Goal: Task Accomplishment & Management: Complete application form

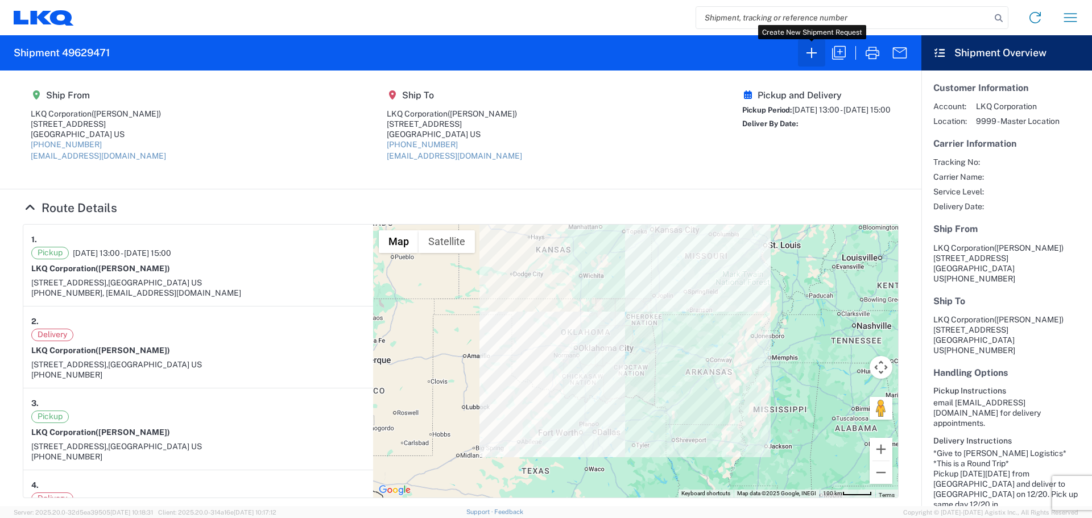
click at [811, 55] on icon "button" at bounding box center [812, 53] width 18 height 18
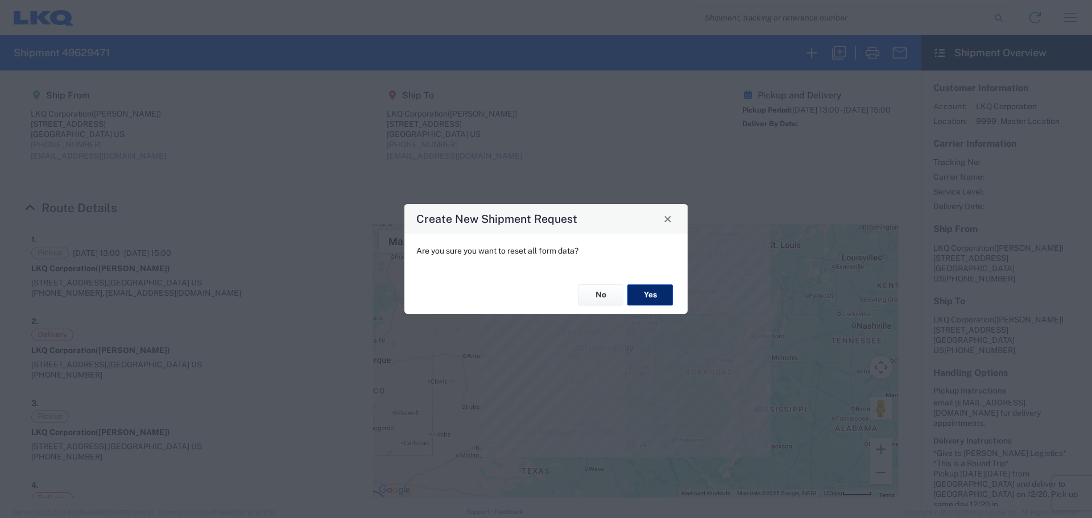
click at [659, 293] on button "Yes" at bounding box center [650, 295] width 46 height 21
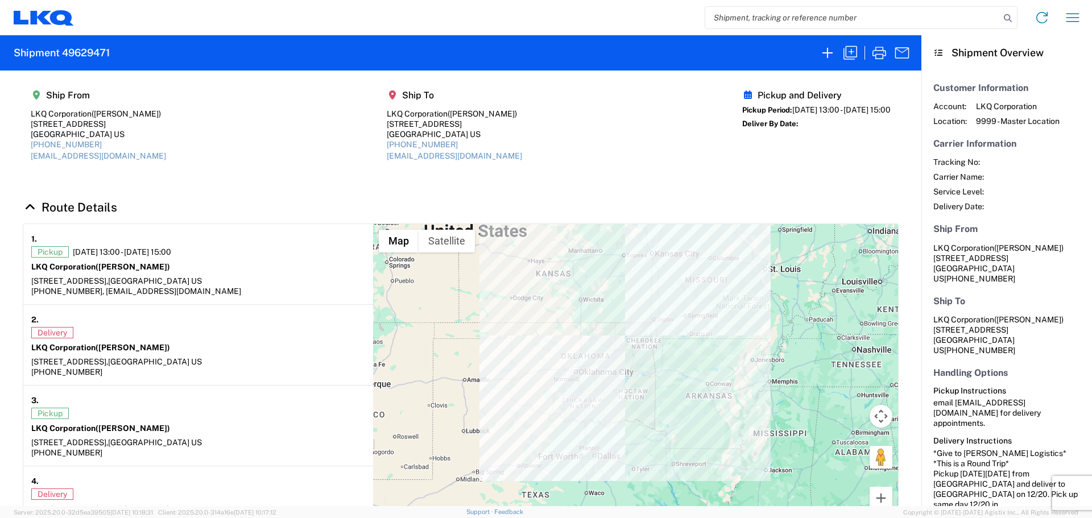
select select "FULL"
select select "LBS"
select select "IN"
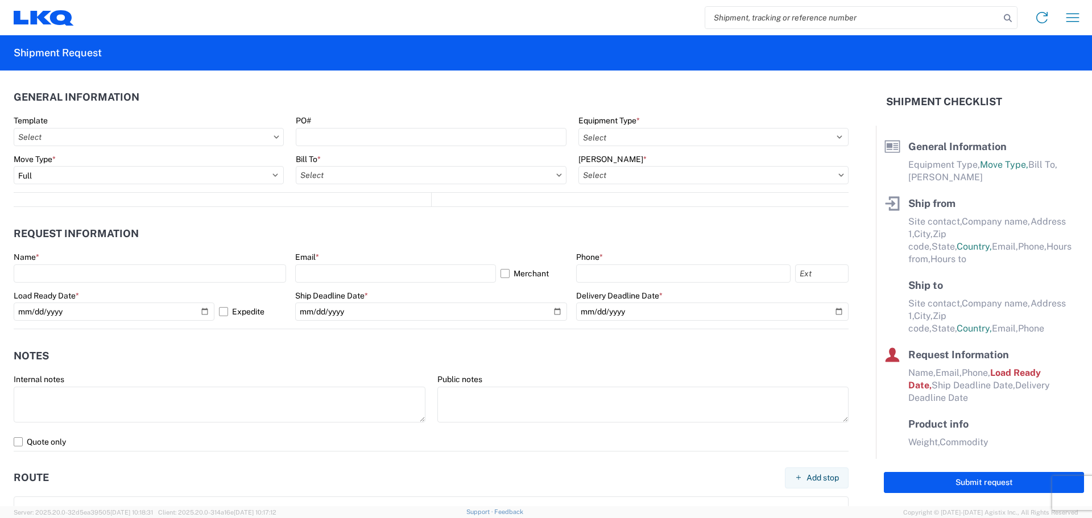
select select "US"
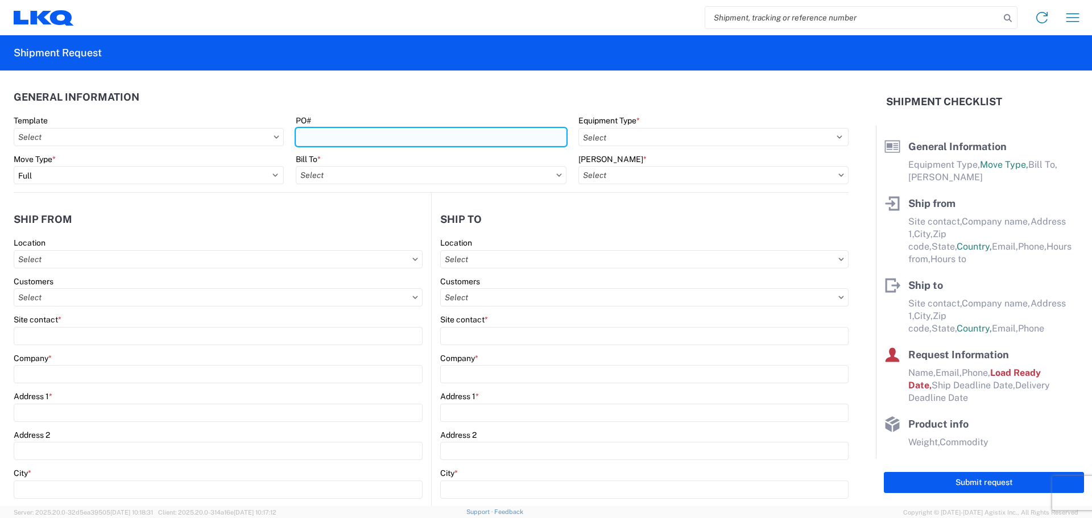
click at [406, 141] on input "PO#" at bounding box center [431, 137] width 270 height 18
type input "TriStar100825"
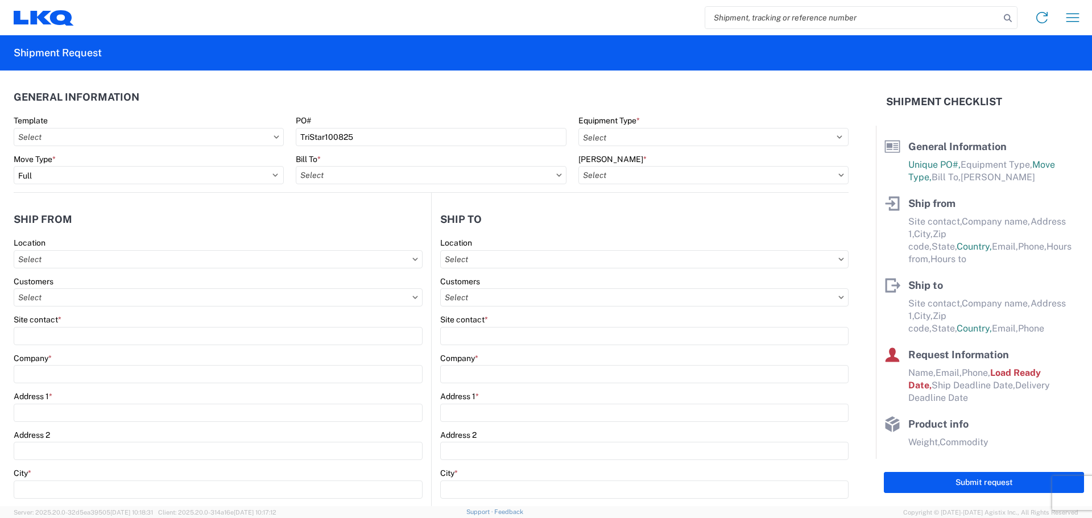
click at [430, 97] on header "General Information" at bounding box center [431, 97] width 835 height 26
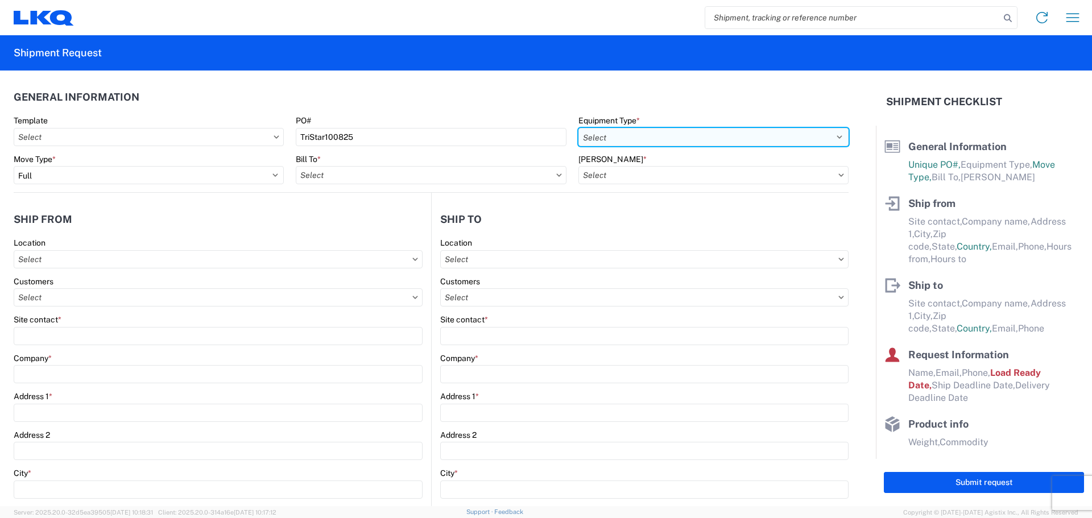
click at [645, 134] on select "Select 53’ Dry Van Flatbed Dropdeck (van) Lowboy (flatbed) Rail" at bounding box center [713, 137] width 270 height 18
select select "STDV"
click at [578, 128] on select "Select 53’ Dry Van Flatbed Dropdeck (van) Lowboy (flatbed) Rail" at bounding box center [713, 137] width 270 height 18
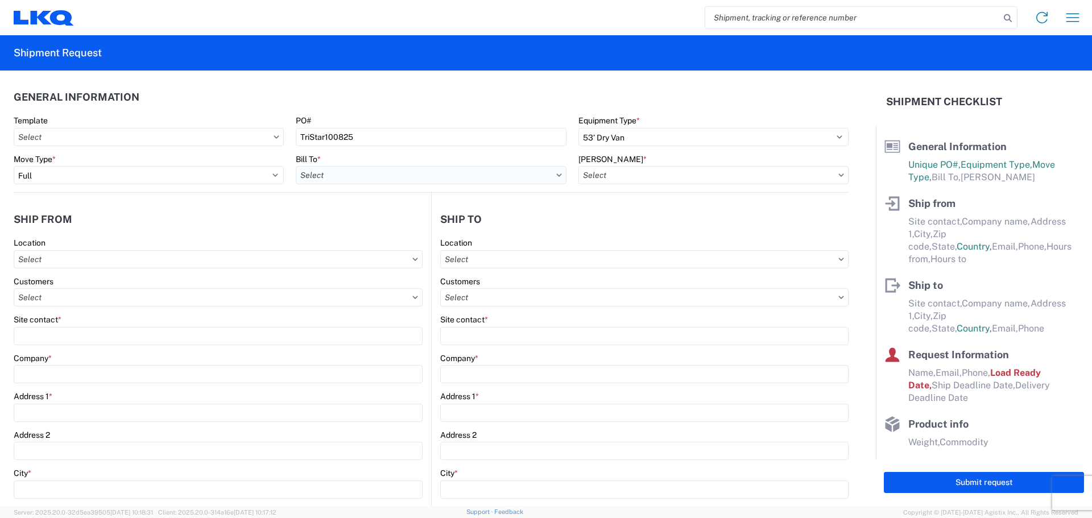
click at [350, 176] on input "text" at bounding box center [431, 175] width 270 height 18
type input "1882"
click at [371, 229] on div "1882 - North American ATK Corporation" at bounding box center [395, 226] width 199 height 18
type input "1882 - North American ATK Corporation"
click at [629, 169] on input "text" at bounding box center [713, 175] width 270 height 18
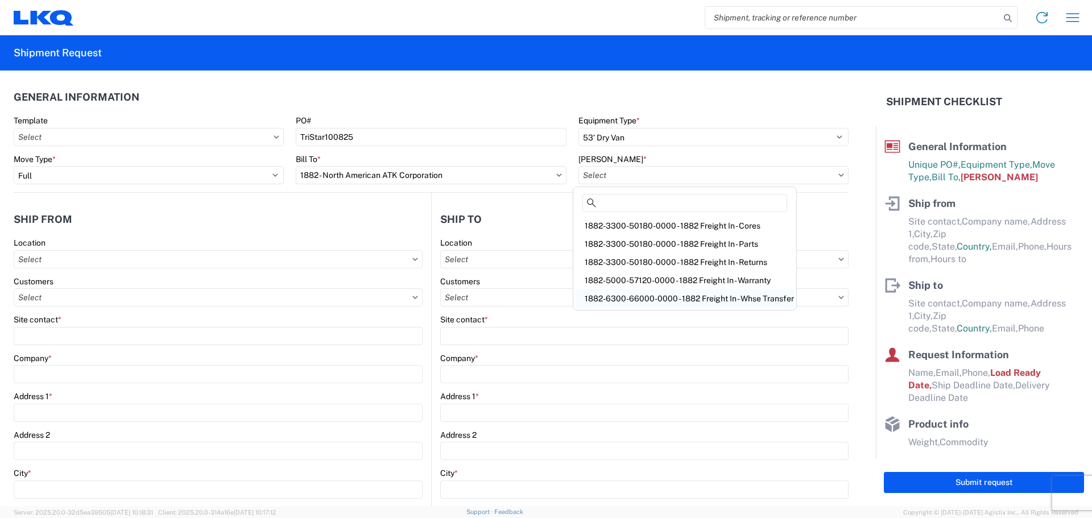
click at [672, 299] on div "1882-6300-66000-0000 - 1882 Freight In - Whse Transfer" at bounding box center [685, 298] width 218 height 18
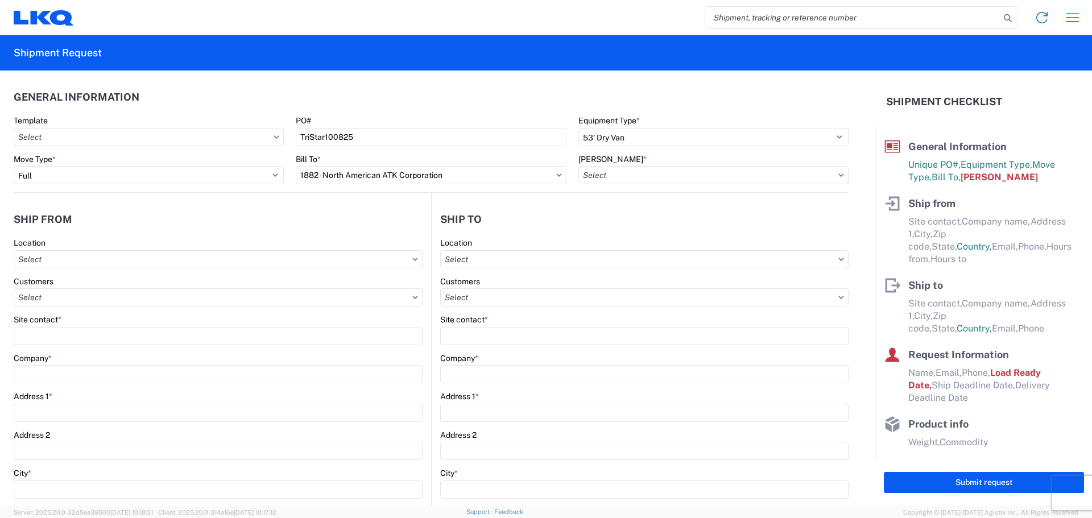
type input "1882-6300-66000-0000 - 1882 Freight In - Whse Transfer"
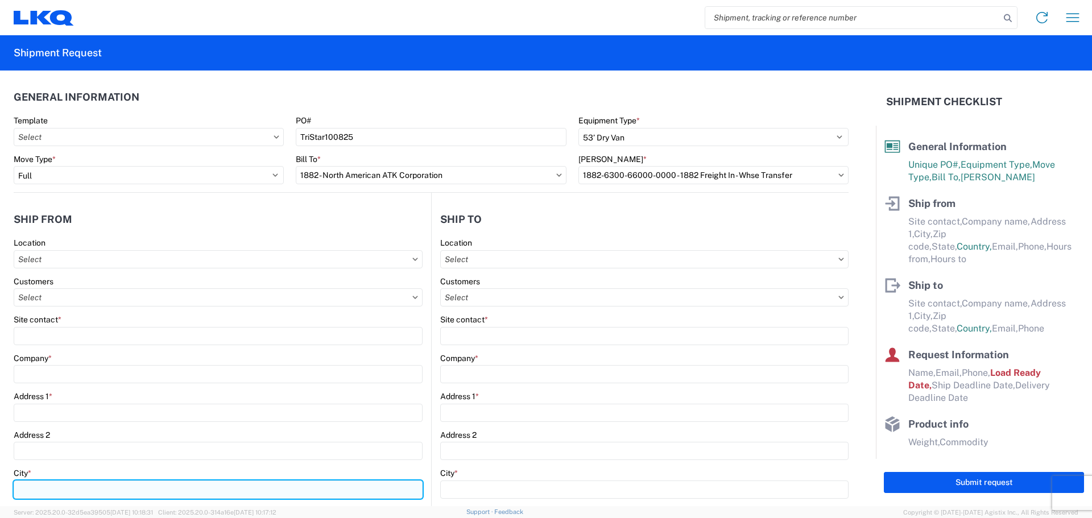
click at [58, 482] on input "City *" at bounding box center [218, 490] width 409 height 18
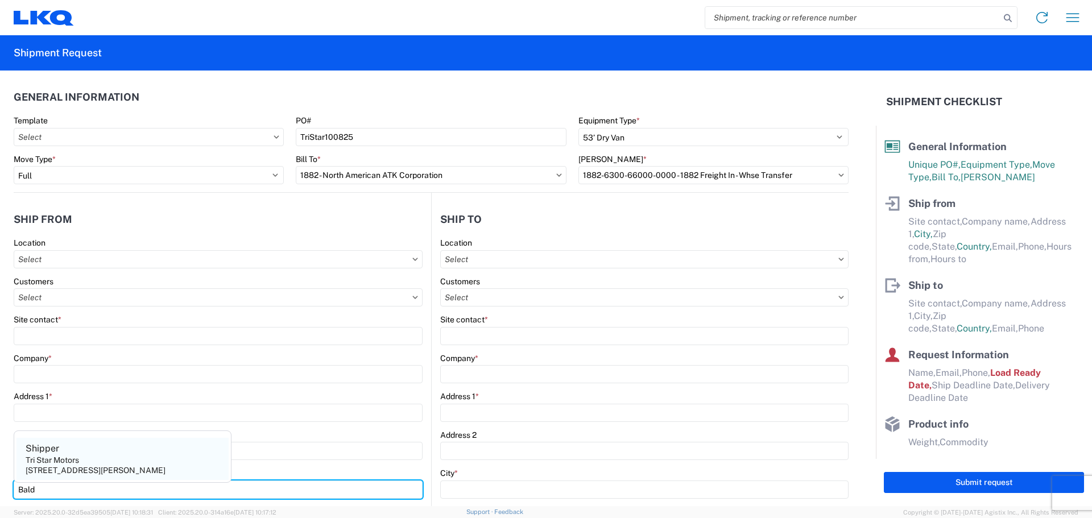
type input "Bald"
click at [78, 466] on div "[STREET_ADDRESS][PERSON_NAME]" at bounding box center [96, 470] width 140 height 10
type input "Shipper"
type input "Tri Star Motors"
type input "[STREET_ADDRESS]"
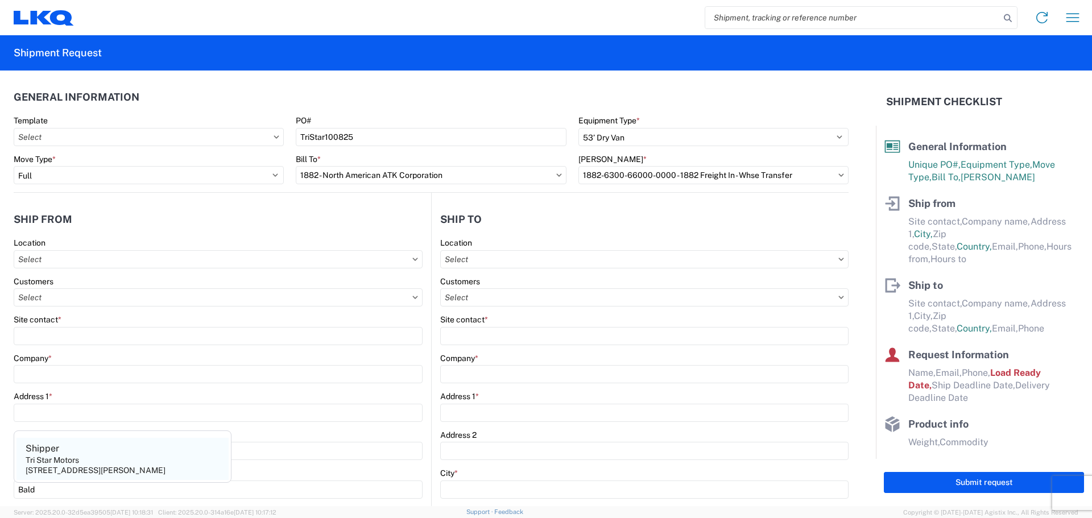
type input "[PERSON_NAME]"
type input "54002"
select select "WI"
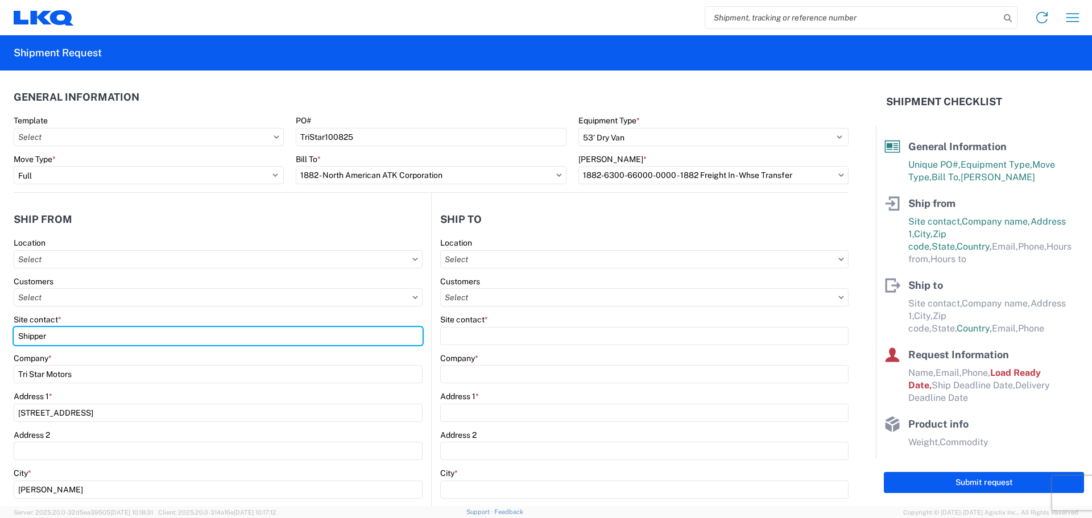
drag, startPoint x: 69, startPoint y: 337, endPoint x: 0, endPoint y: 340, distance: 68.9
click at [0, 340] on form "General Information Template PO# TriStar100825 Equipment Type * Select 53’ Dry …" at bounding box center [438, 289] width 876 height 436
type input "[PERSON_NAME]"
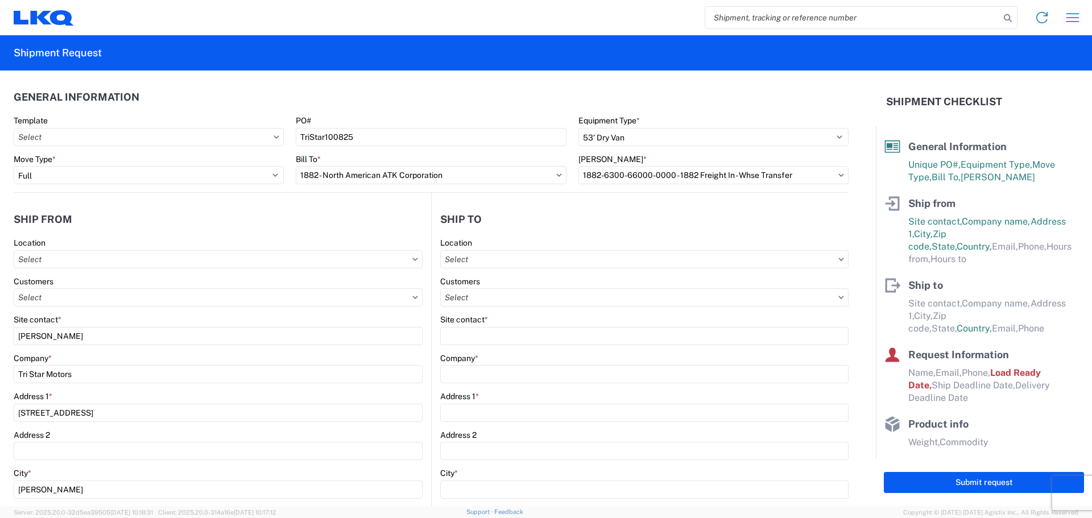
click at [193, 220] on header "Ship from" at bounding box center [222, 219] width 417 height 26
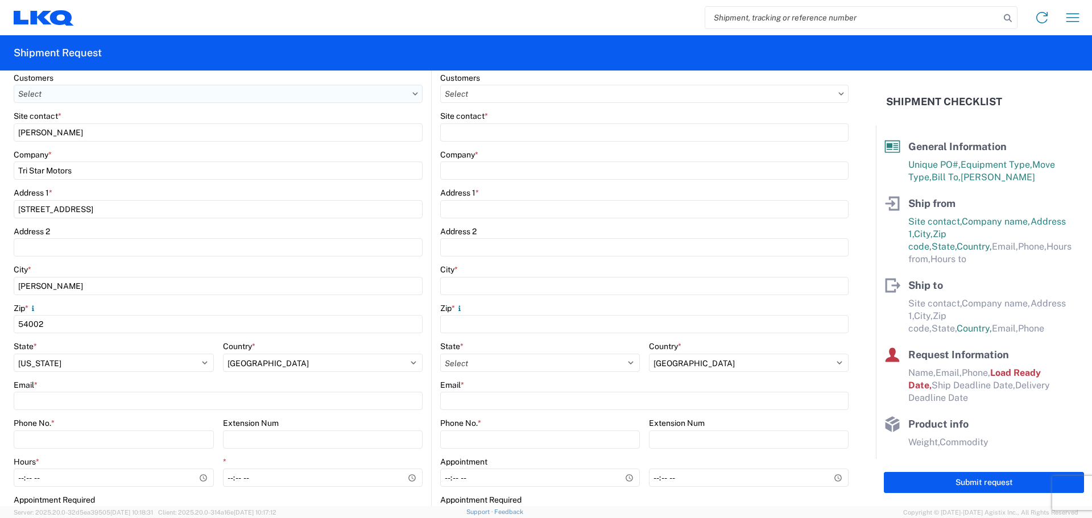
scroll to position [228, 0]
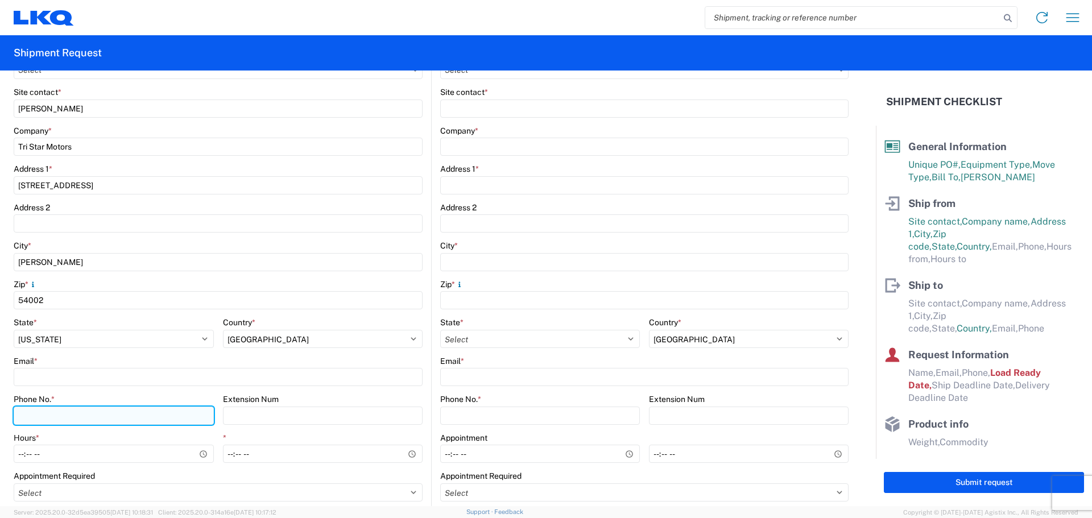
click at [54, 415] on input "Phone No. *" at bounding box center [114, 416] width 200 height 18
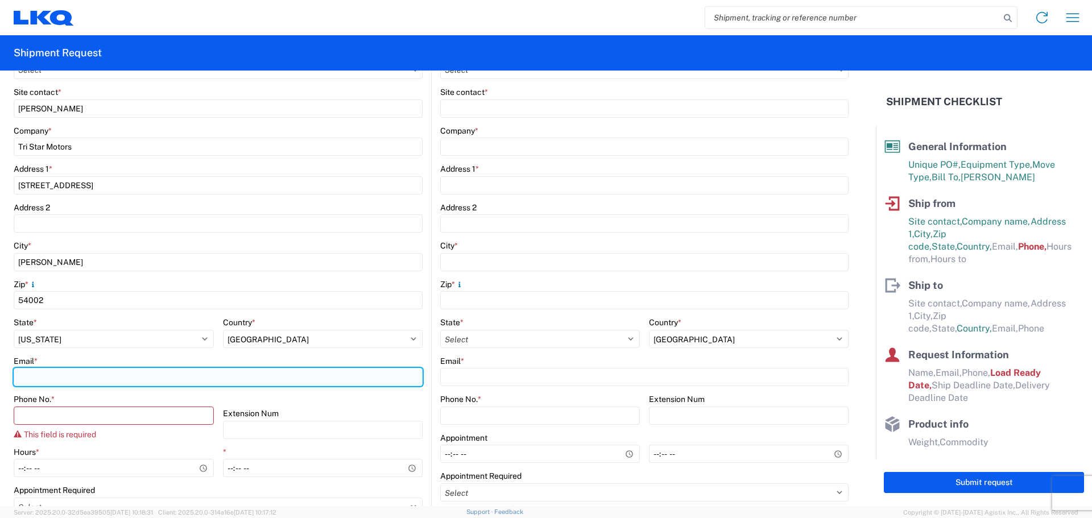
click at [40, 376] on input "Email *" at bounding box center [218, 377] width 409 height 18
type input "[EMAIL_ADDRESS][DOMAIN_NAME]"
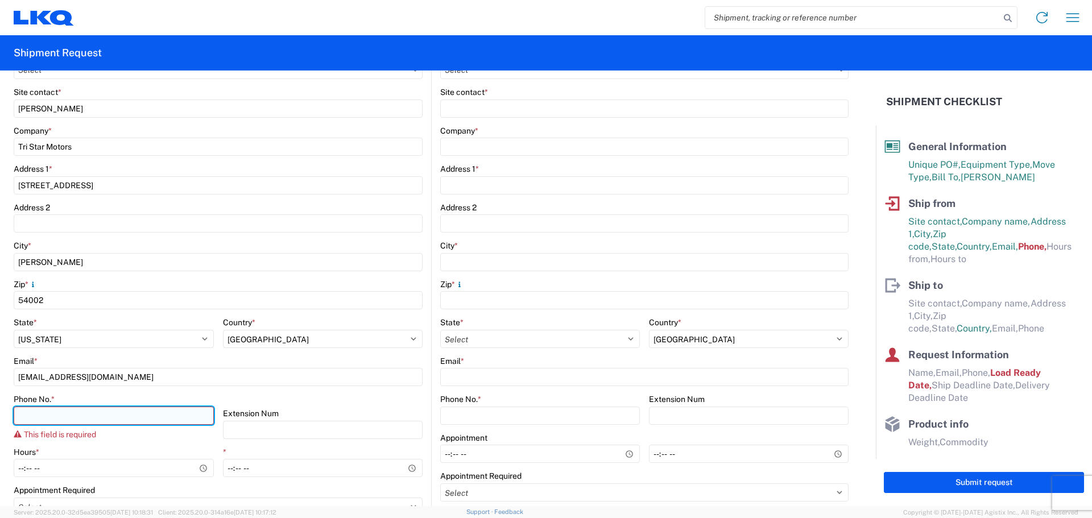
click at [63, 419] on input "Phone No. *" at bounding box center [114, 416] width 200 height 18
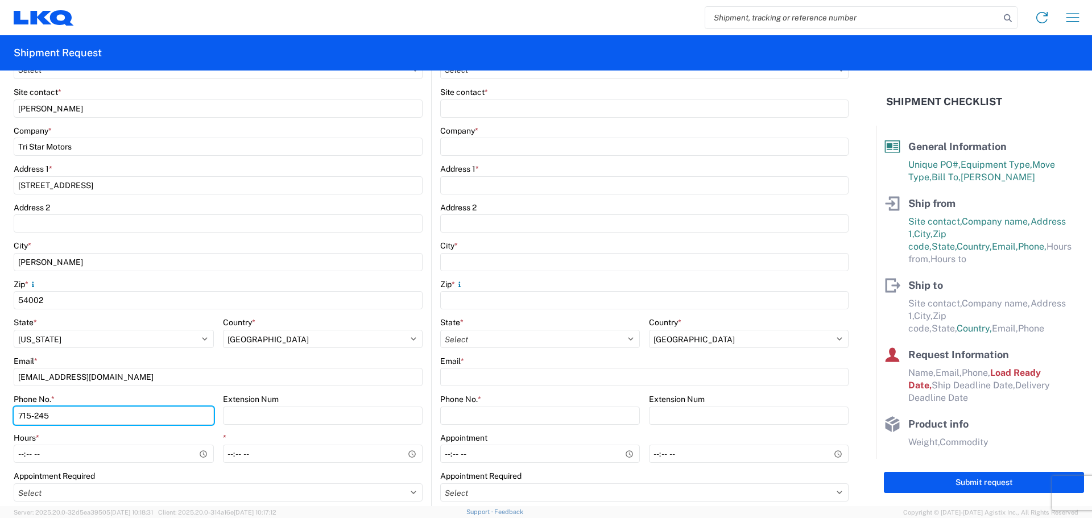
type input "[PHONE_NUMBER]"
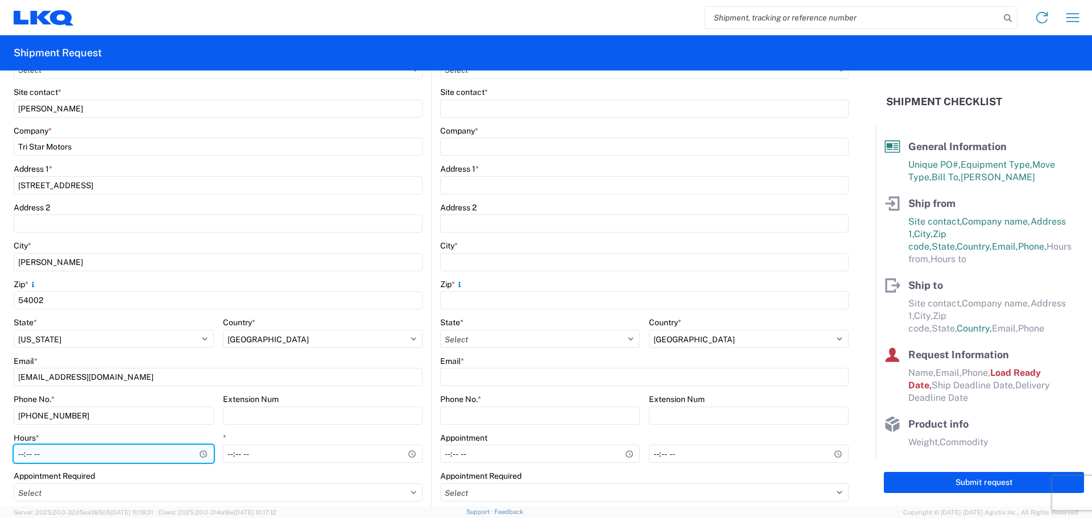
click at [14, 454] on input "Hours *" at bounding box center [114, 454] width 200 height 18
type input "11:00"
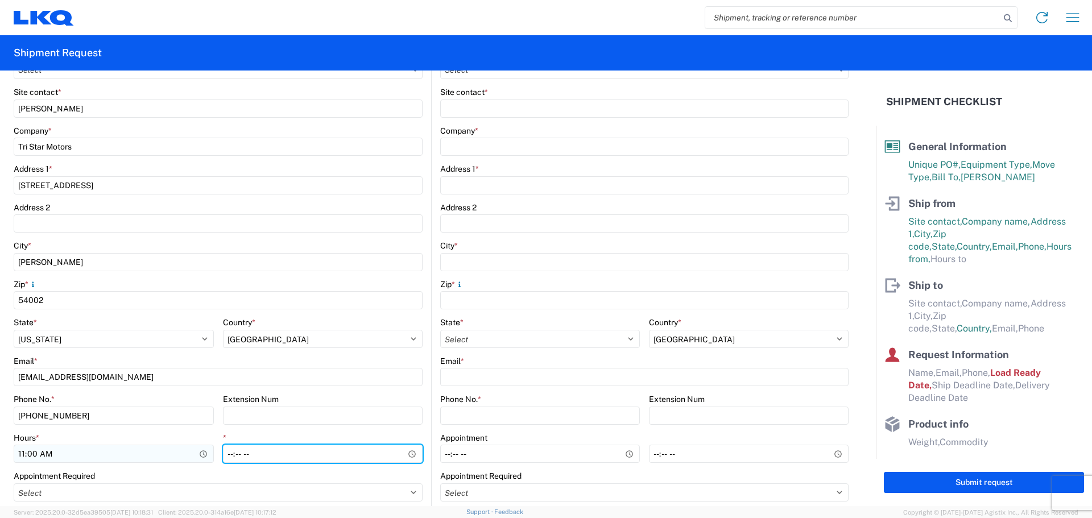
type input "15:00"
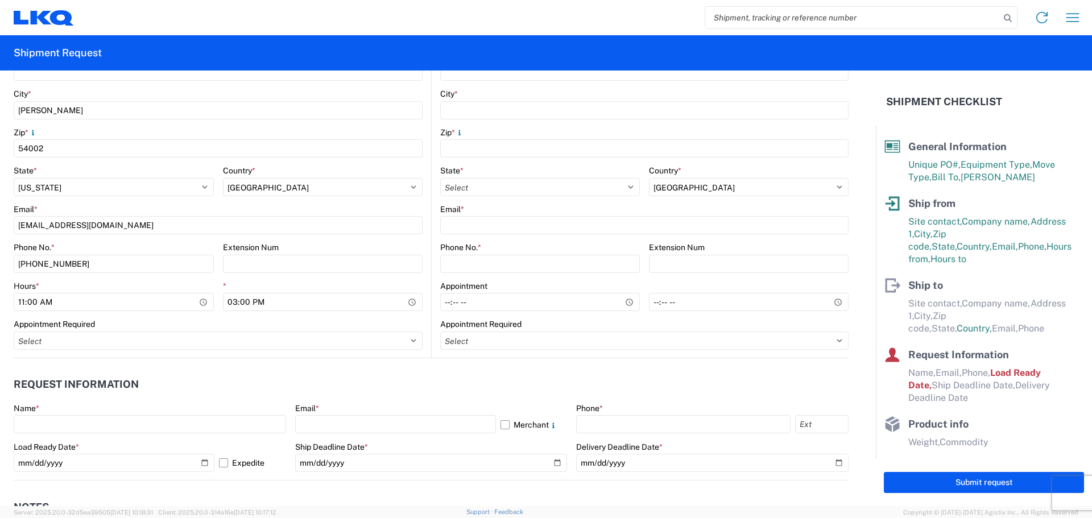
click at [504, 386] on header "Request Information" at bounding box center [431, 385] width 835 height 26
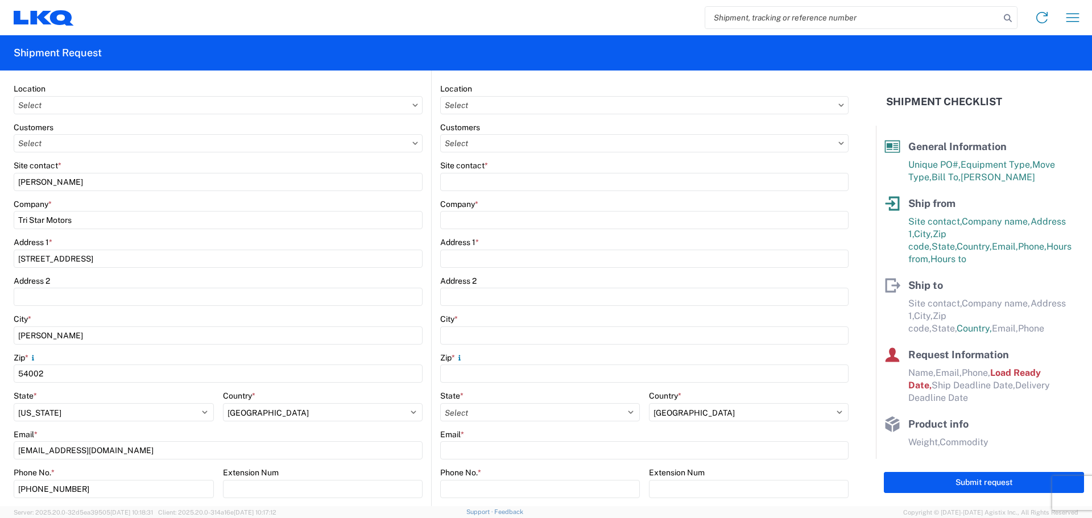
scroll to position [0, 0]
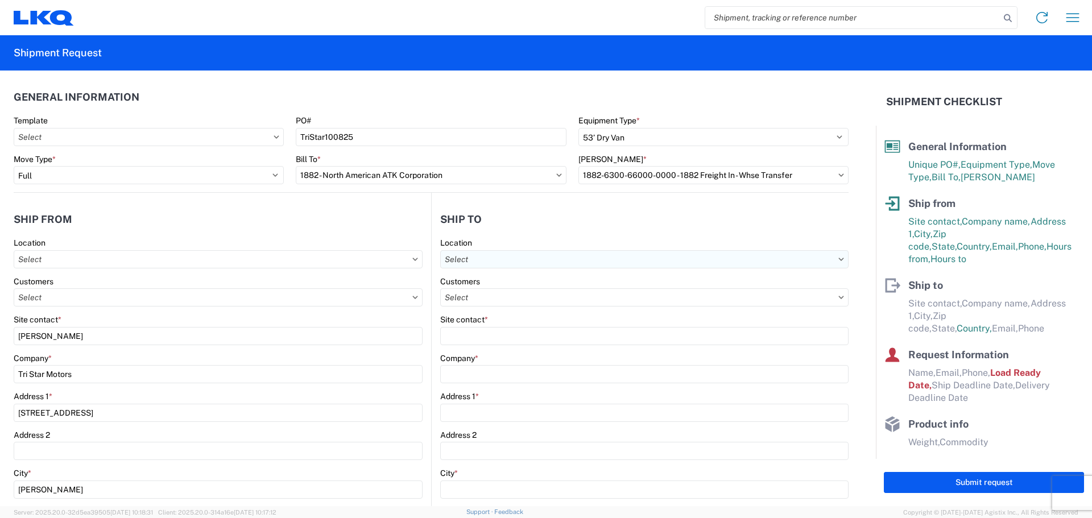
click at [506, 256] on input "text" at bounding box center [644, 259] width 408 height 18
type input "1882"
click at [524, 313] on div "1882 - North American ATK Corporation" at bounding box center [538, 310] width 199 height 18
type input "1882 - North American ATK Corporation"
type input "LKQ Corporation"
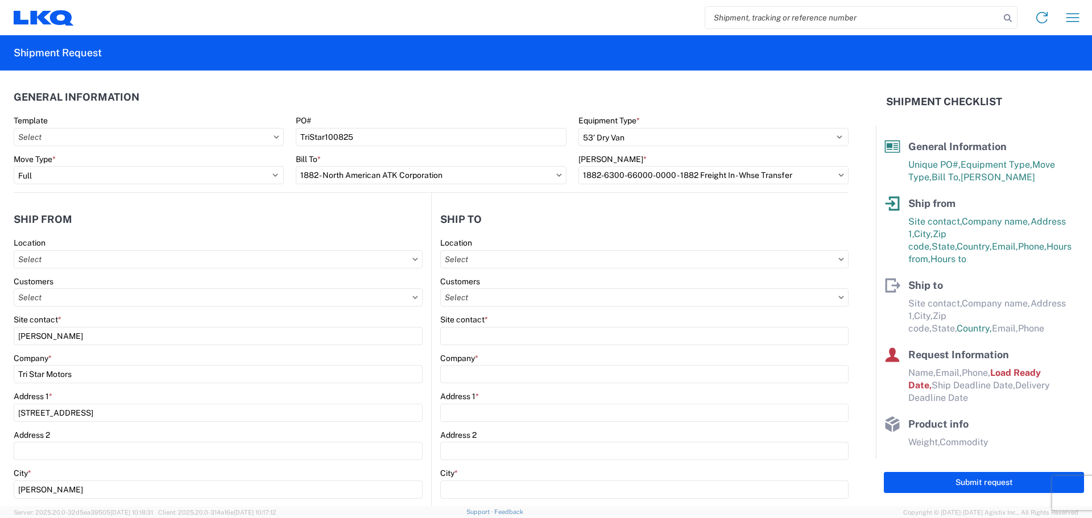
type input "[STREET_ADDRESS]"
type input "[GEOGRAPHIC_DATA]"
type input "75050"
type input "[PHONE_NUMBER]"
type input "07:00"
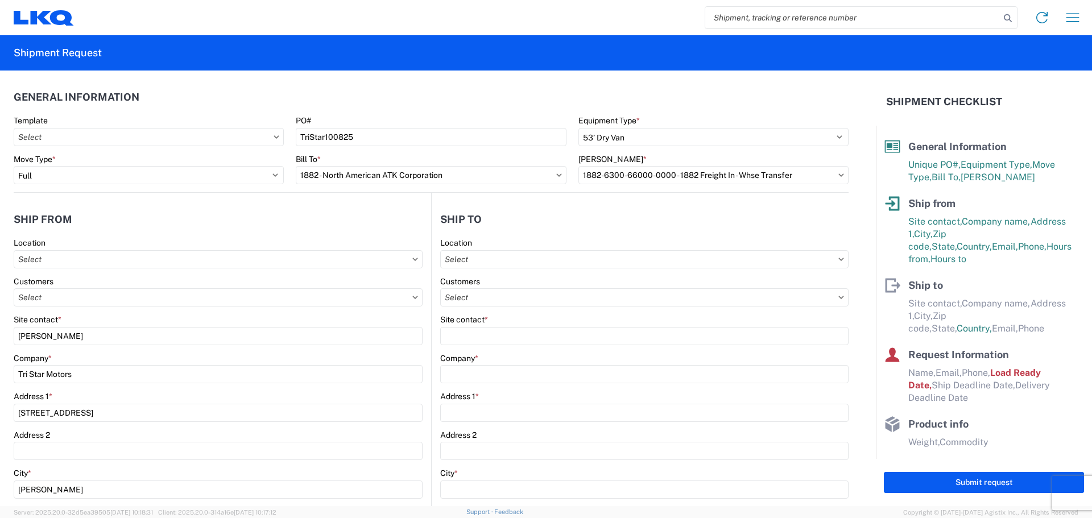
type input "17:00"
select select
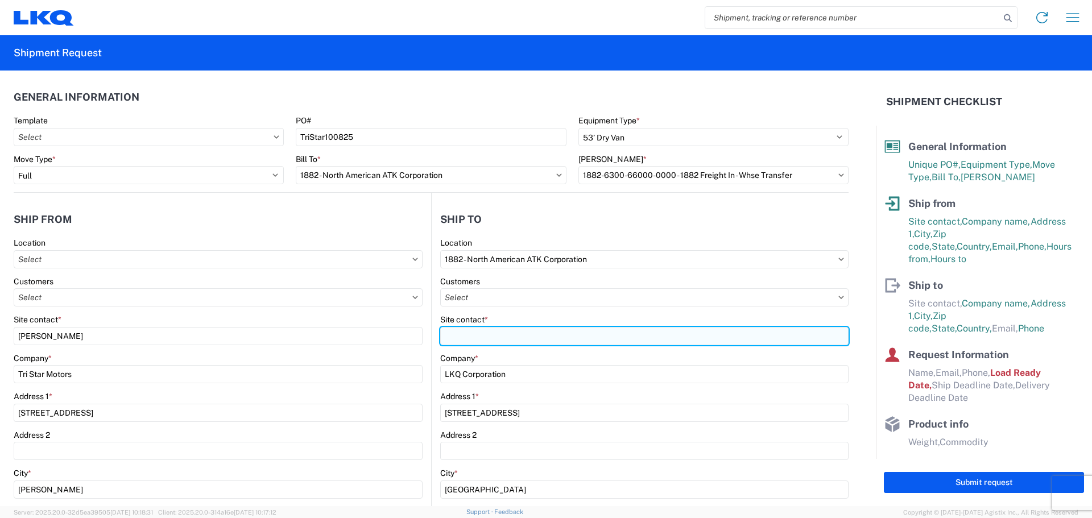
click at [499, 331] on input "Site contact *" at bounding box center [644, 336] width 408 height 18
type input "[PERSON_NAME]"
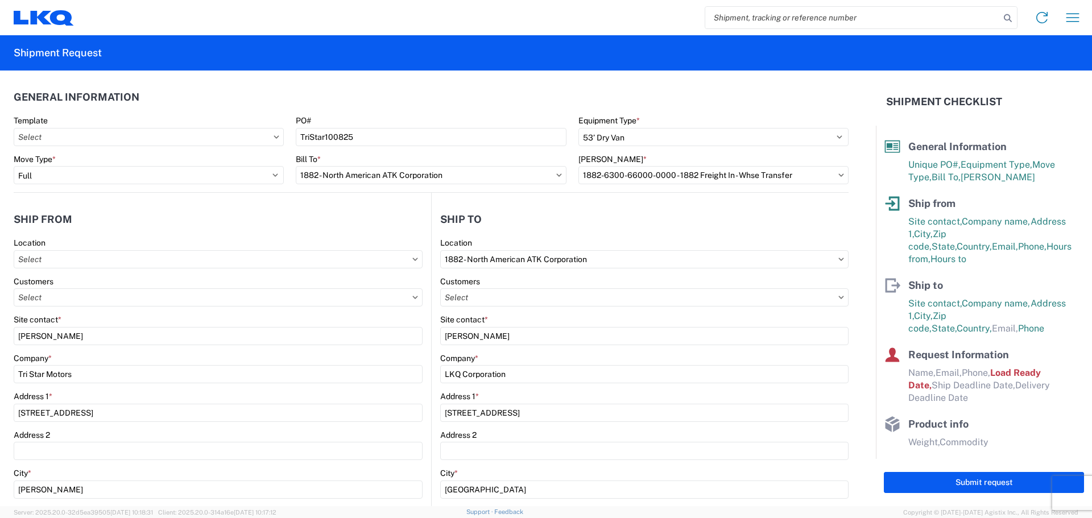
click at [595, 227] on header "Ship to" at bounding box center [640, 219] width 417 height 26
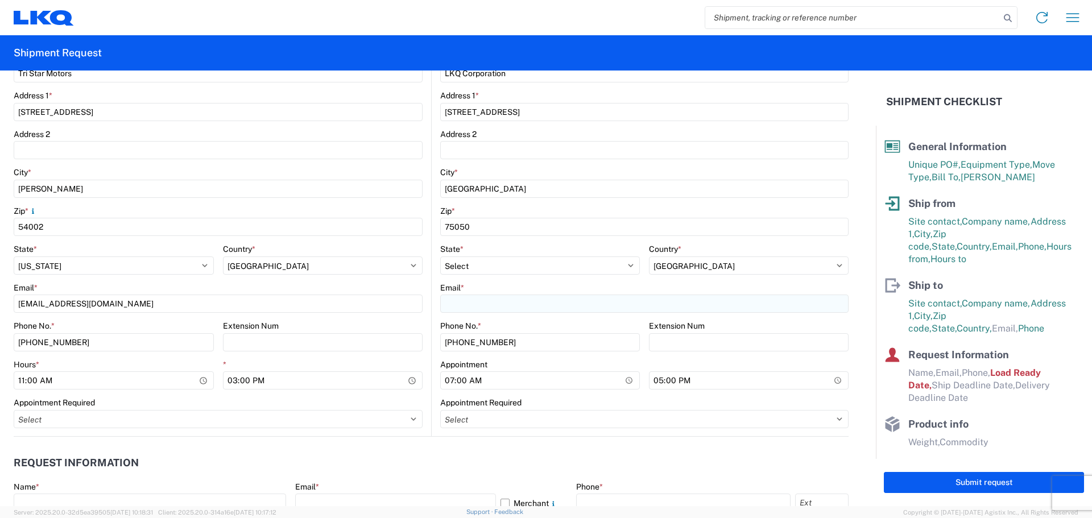
scroll to position [303, 0]
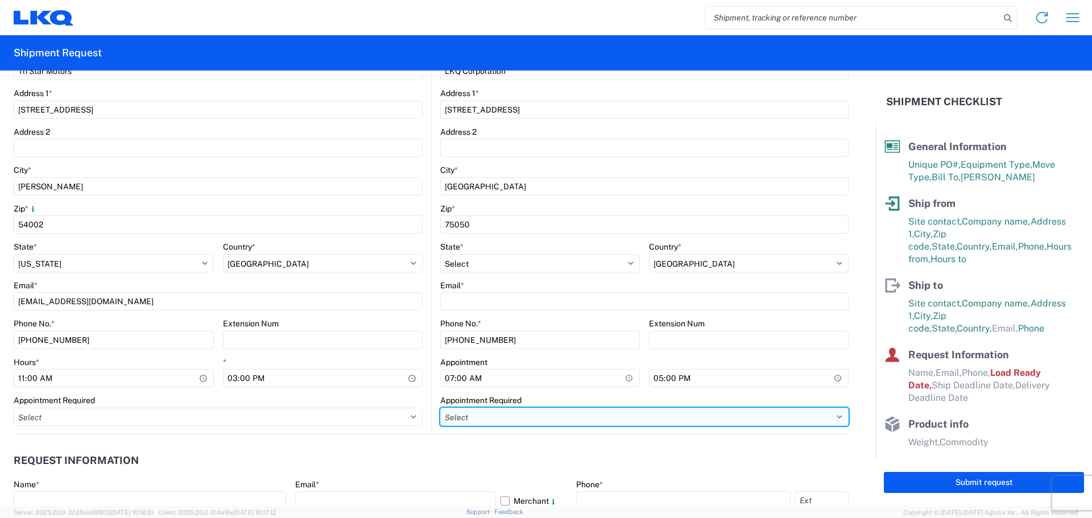
click at [479, 419] on select "Select Appt Required Appt Not Required Appt - First available" at bounding box center [644, 417] width 408 height 18
select select "apptRequired"
click at [440, 408] on select "Select Appt Required Appt Not Required Appt - First available" at bounding box center [644, 417] width 408 height 18
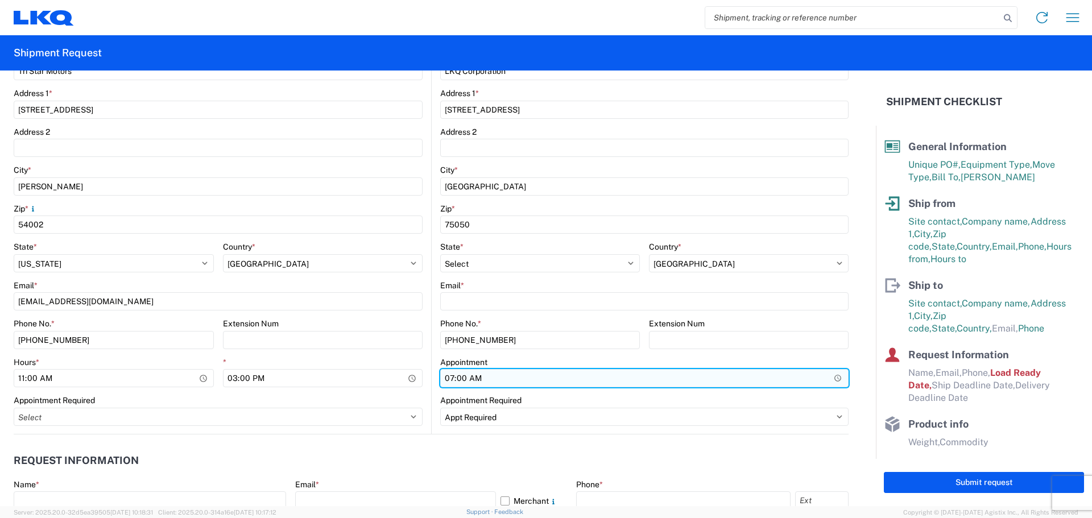
click at [473, 376] on input "07:00" at bounding box center [644, 378] width 408 height 18
click at [456, 380] on input "Hours *" at bounding box center [644, 378] width 408 height 18
click at [441, 377] on input "Hours *" at bounding box center [644, 378] width 408 height 18
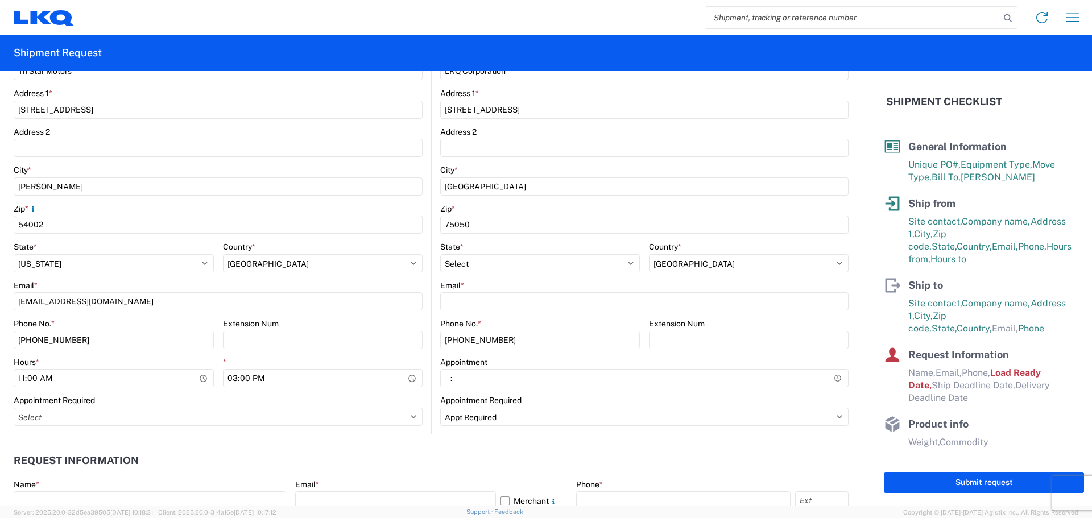
click at [438, 454] on header "Request Information" at bounding box center [431, 461] width 835 height 26
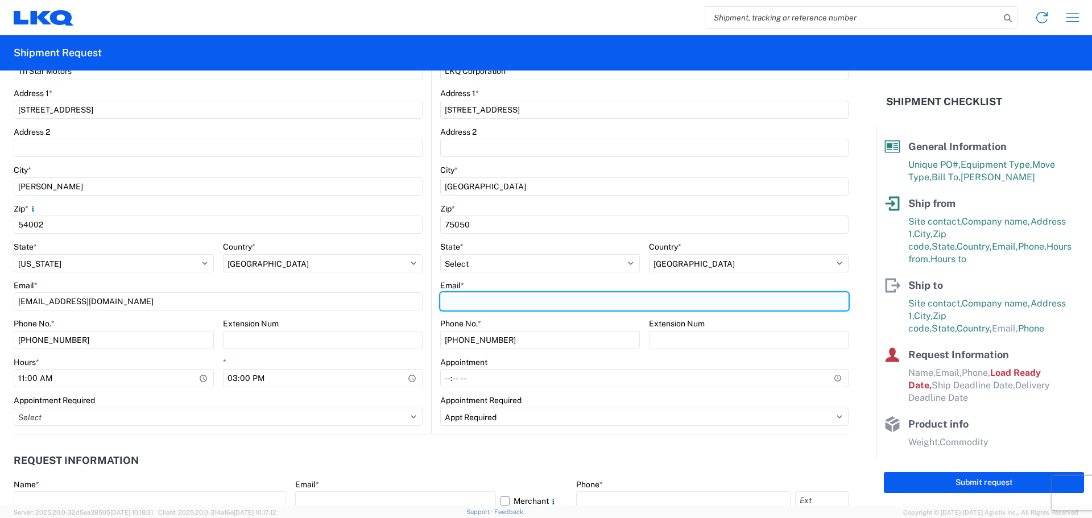
click at [486, 303] on input "Email *" at bounding box center [644, 301] width 408 height 18
type input "[EMAIL_ADDRESS][DOMAIN_NAME]"
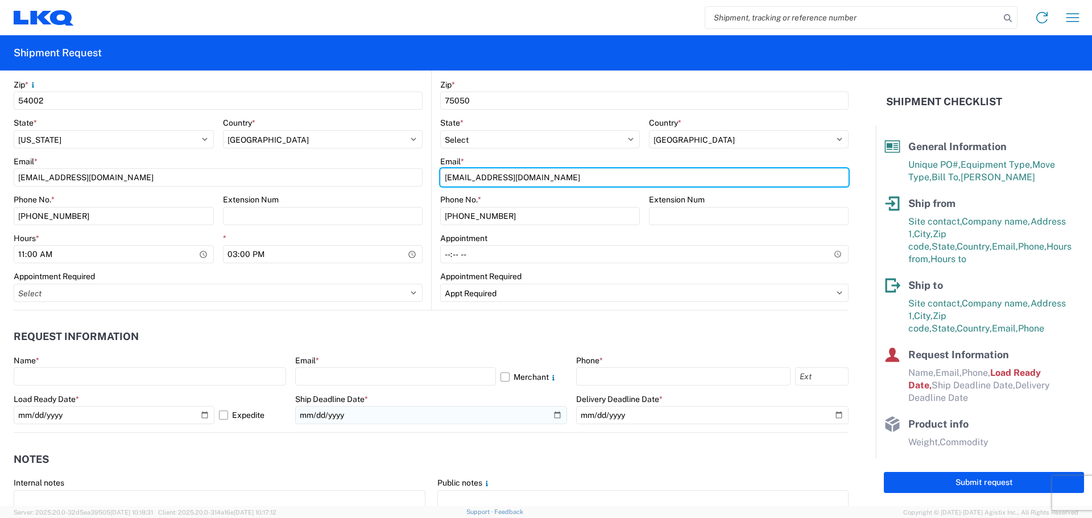
scroll to position [455, 0]
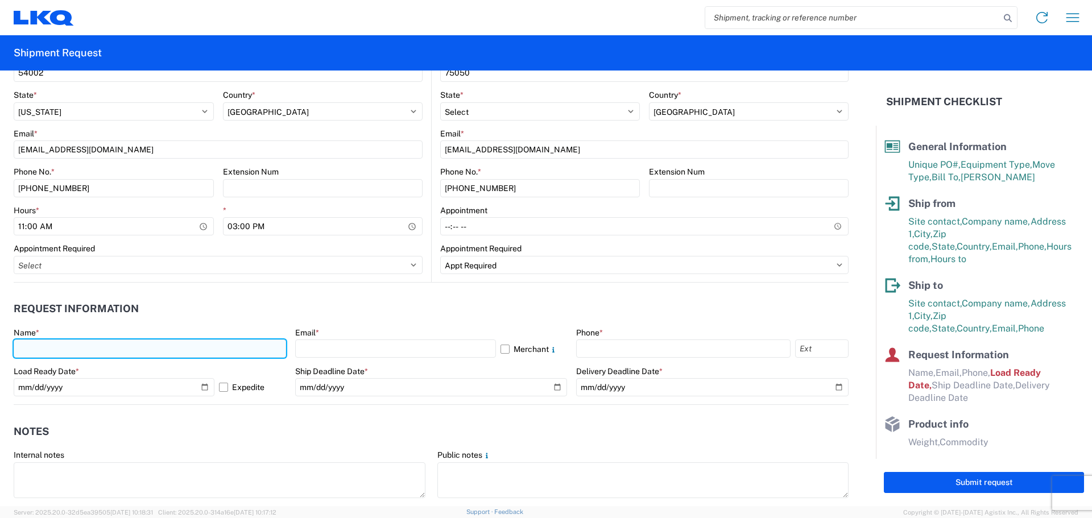
click at [86, 345] on input "text" at bounding box center [150, 349] width 272 height 18
type input "[PERSON_NAME]"
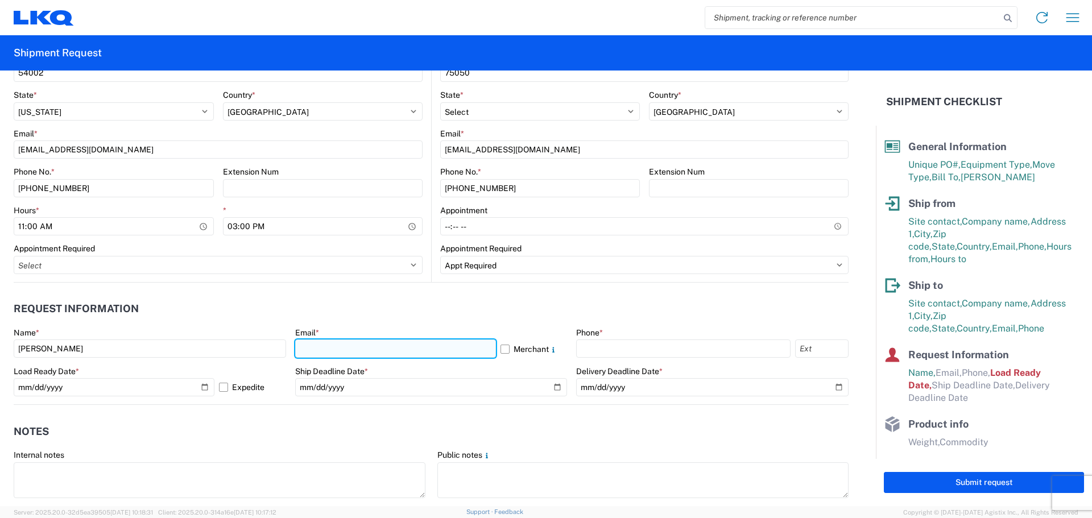
click at [345, 348] on input "text" at bounding box center [395, 349] width 201 height 18
type input "[EMAIL_ADDRESS][DOMAIN_NAME]"
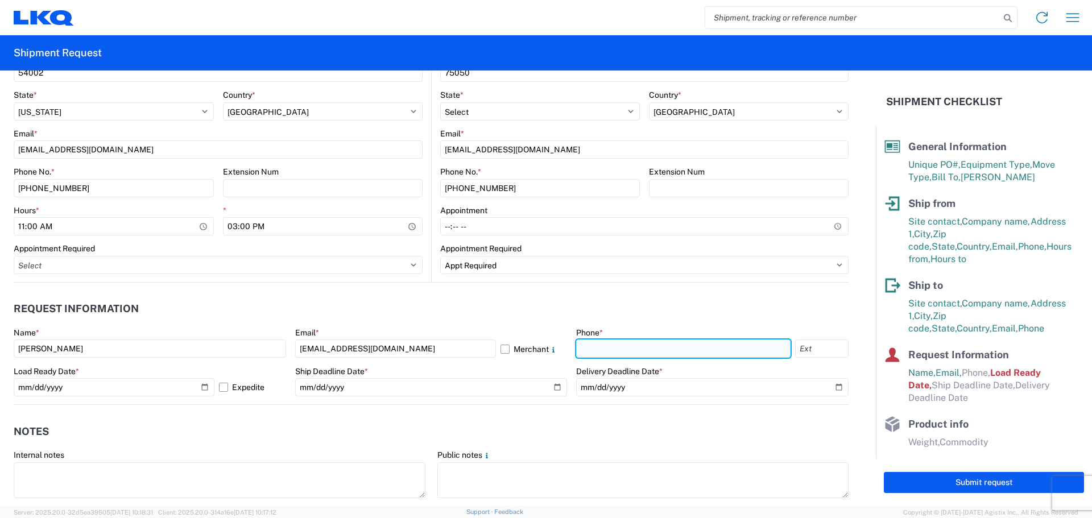
click at [634, 351] on input "text" at bounding box center [683, 349] width 214 height 18
type input "[PHONE_NUMBER]"
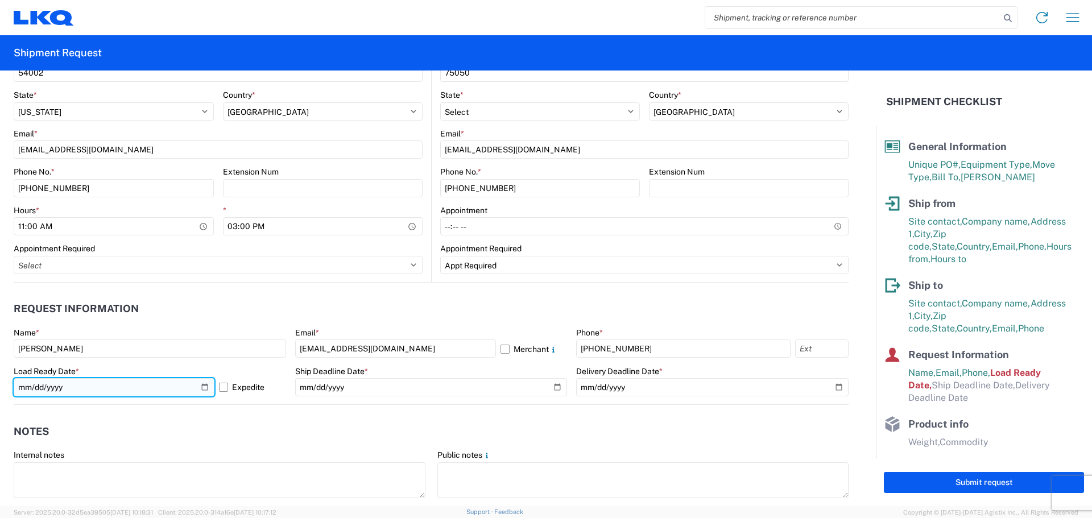
click at [202, 386] on input "[DATE]" at bounding box center [114, 387] width 201 height 18
type input "[DATE]"
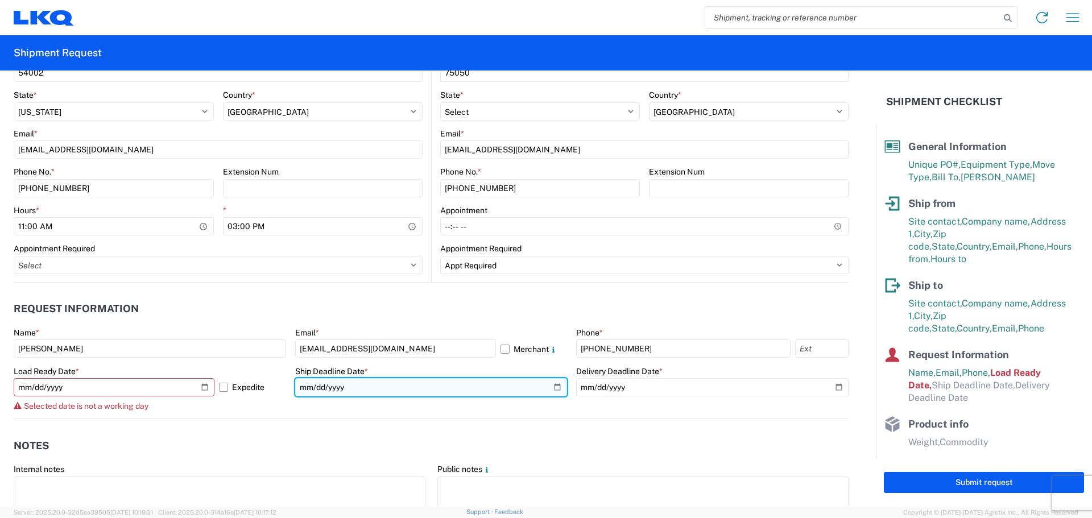
click at [550, 386] on input "date" at bounding box center [431, 387] width 272 height 18
type input "[DATE]"
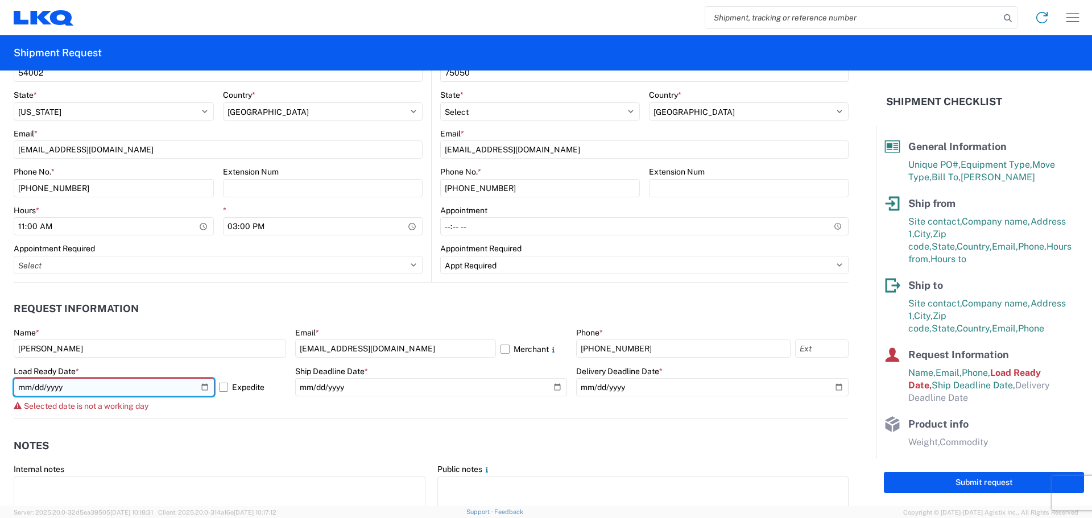
click at [204, 387] on input "[DATE]" at bounding box center [114, 387] width 201 height 18
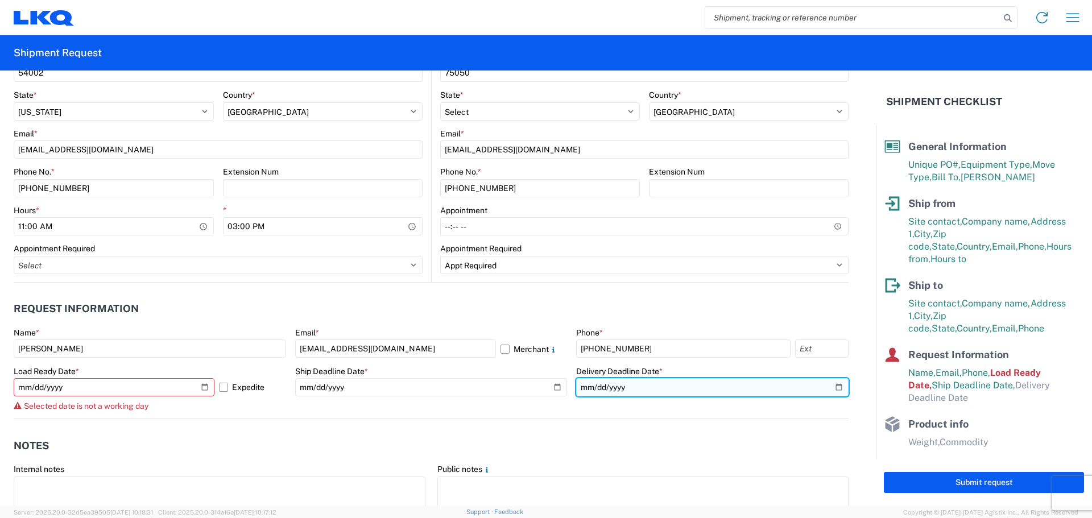
click at [828, 384] on input "date" at bounding box center [712, 387] width 272 height 18
type input "[DATE]"
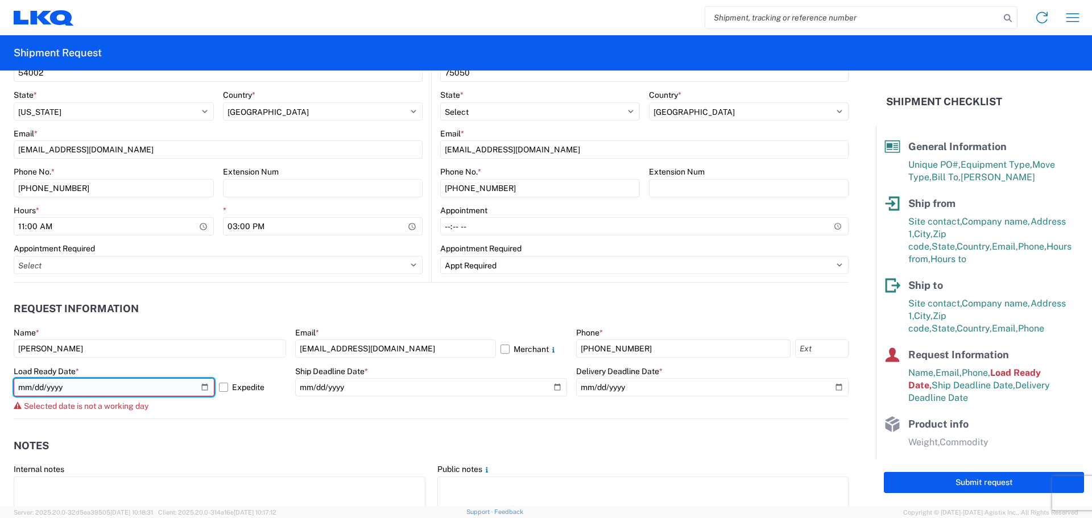
click at [204, 386] on input "[DATE]" at bounding box center [114, 387] width 201 height 18
type input "[DATE]"
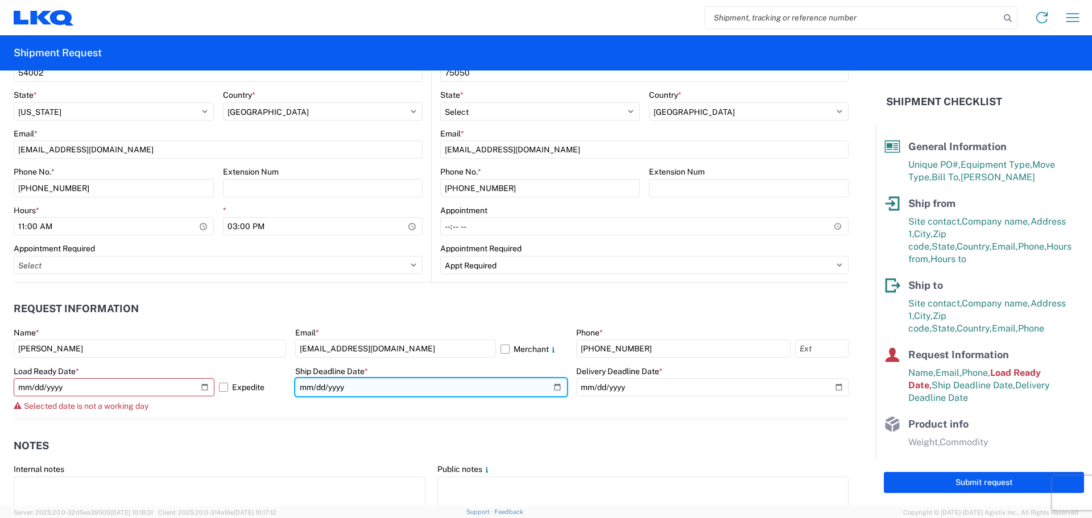
click at [550, 387] on input "[DATE]" at bounding box center [431, 387] width 272 height 18
type input "[DATE]"
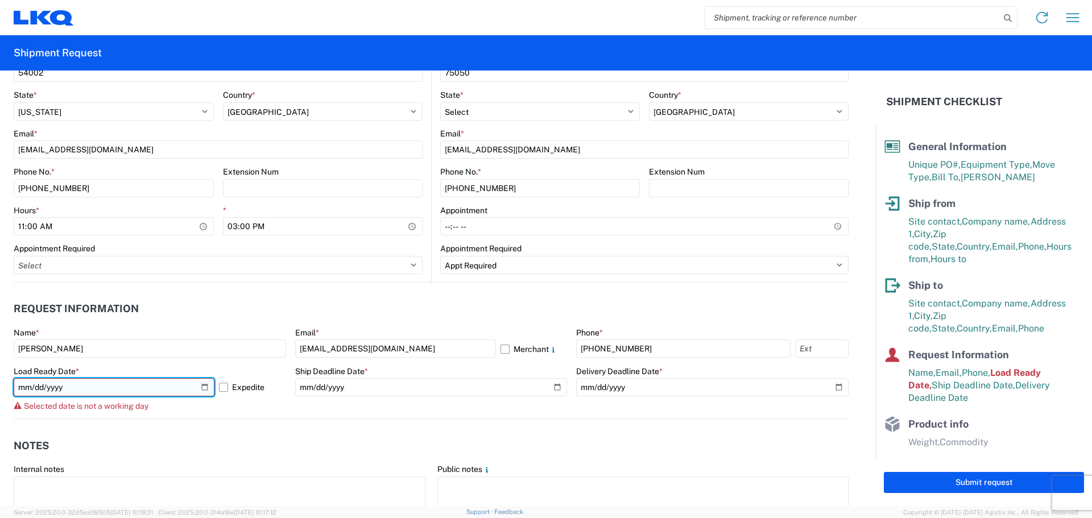
click at [200, 383] on input "[DATE]" at bounding box center [114, 387] width 201 height 18
type input "[DATE]"
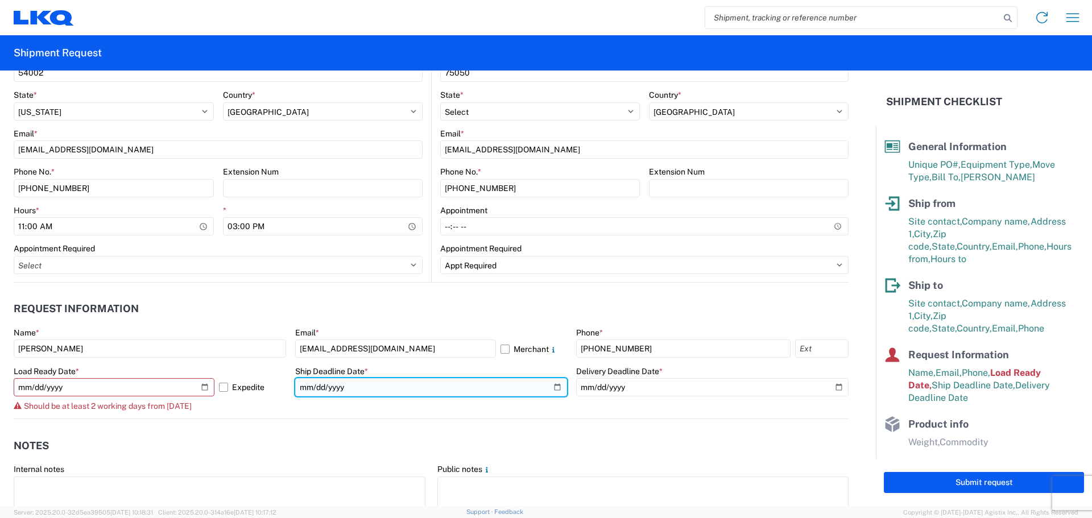
click at [553, 385] on input "[DATE]" at bounding box center [431, 387] width 272 height 18
type input "[DATE]"
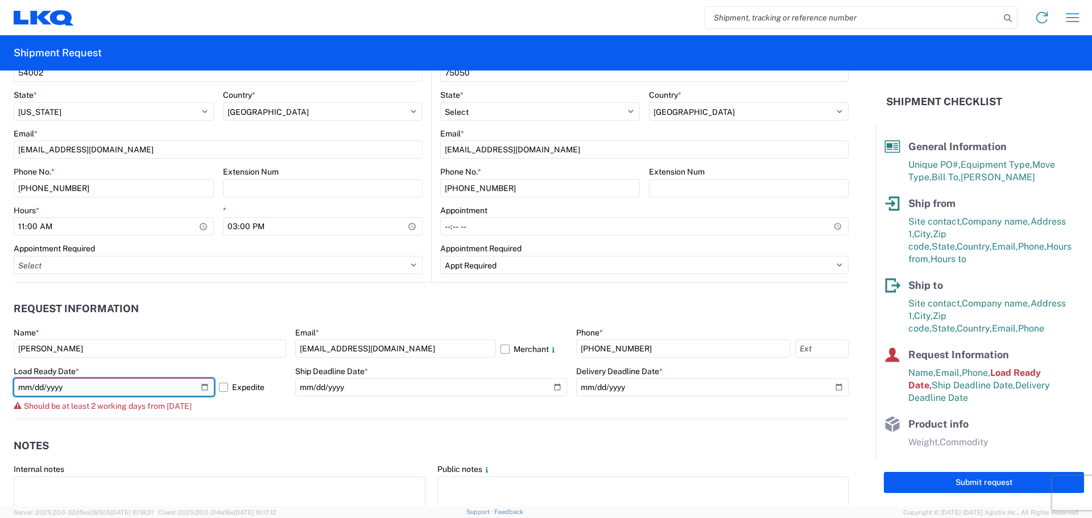
click at [204, 386] on input "[DATE]" at bounding box center [114, 387] width 201 height 18
type input "[DATE]"
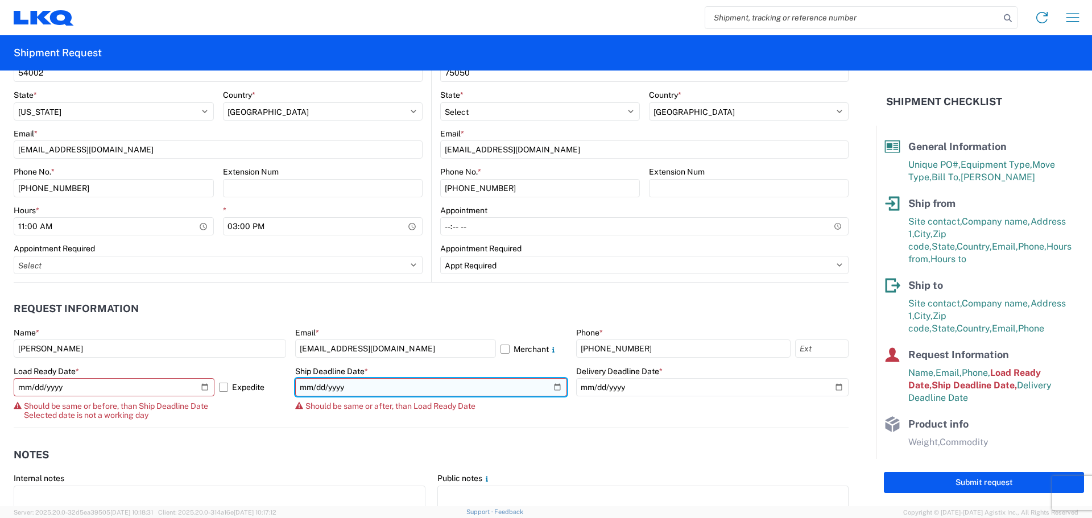
click at [551, 387] on input "[DATE]" at bounding box center [431, 387] width 272 height 18
type input "[DATE]"
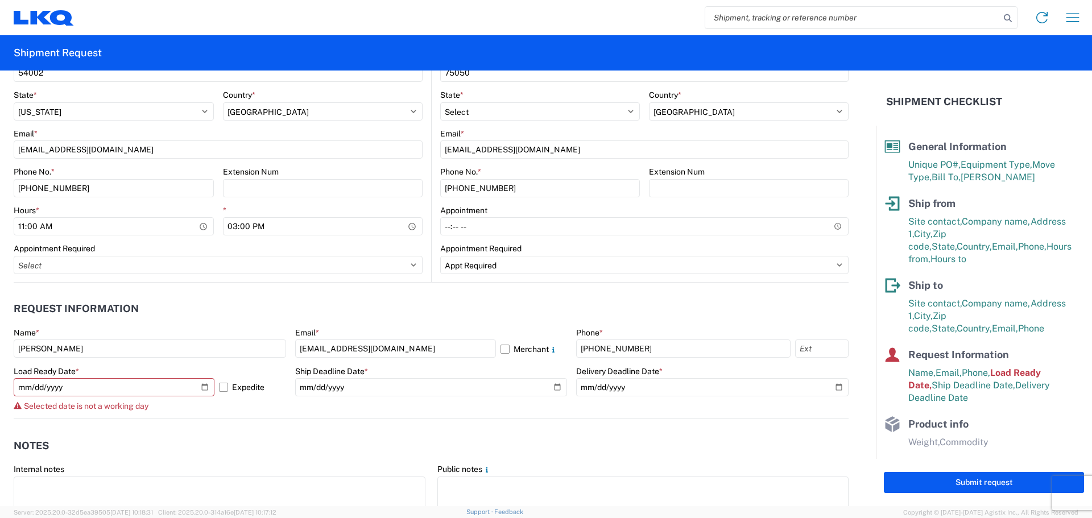
click at [250, 422] on agx-notes "Notes Internal notes Public notes Quote only" at bounding box center [431, 480] width 835 height 122
